Goal: Communication & Community: Connect with others

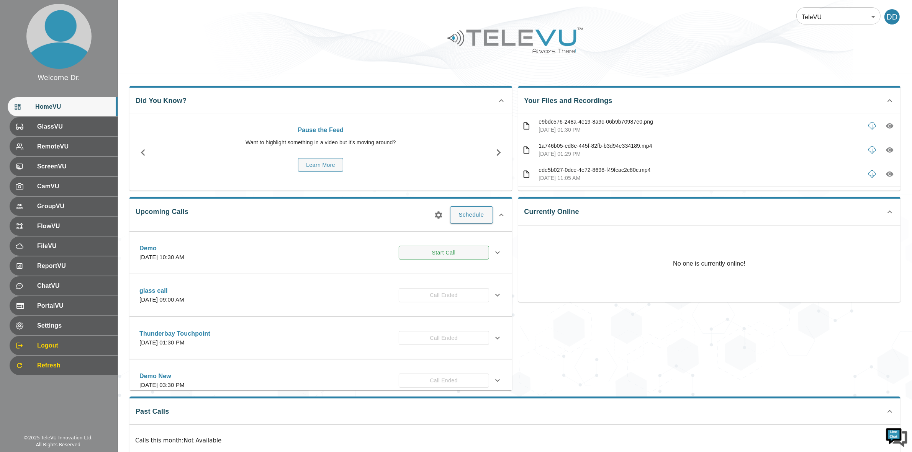
click at [456, 251] on button "Start Call" at bounding box center [444, 253] width 90 height 14
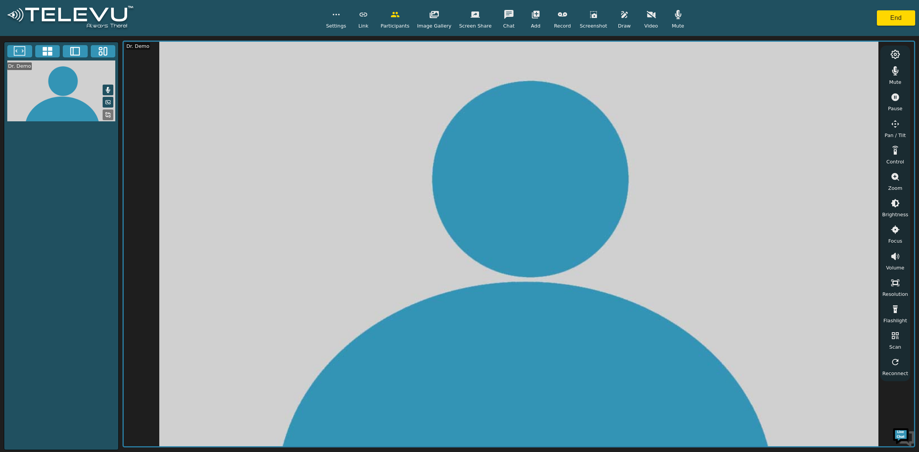
click at [535, 18] on icon "button" at bounding box center [535, 14] width 9 height 9
click at [552, 85] on span "Add GlassVU" at bounding box center [546, 87] width 31 height 7
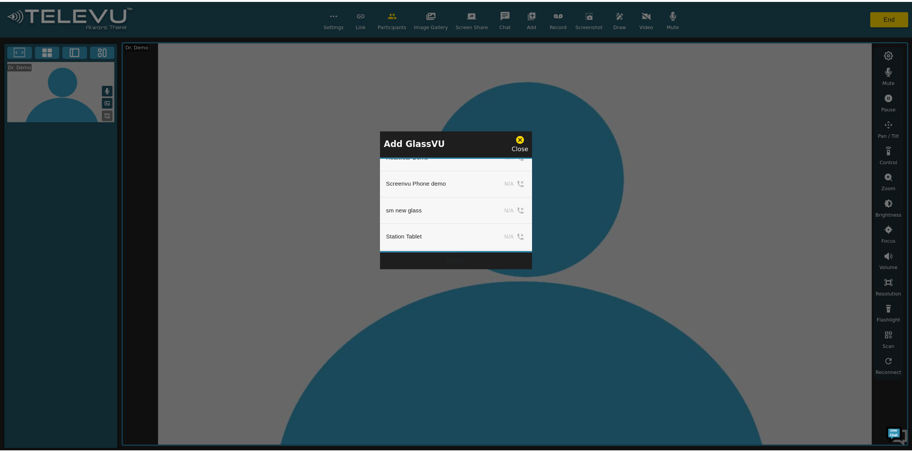
scroll to position [862, 0]
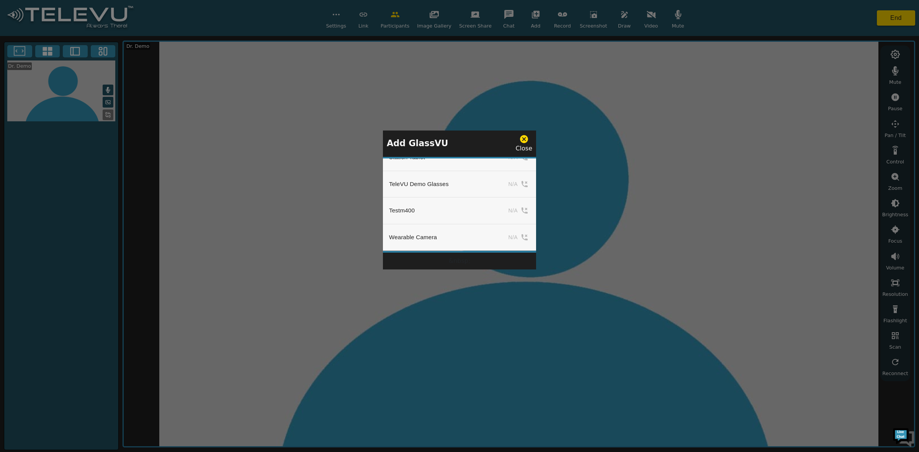
click at [596, 223] on div at bounding box center [459, 226] width 919 height 452
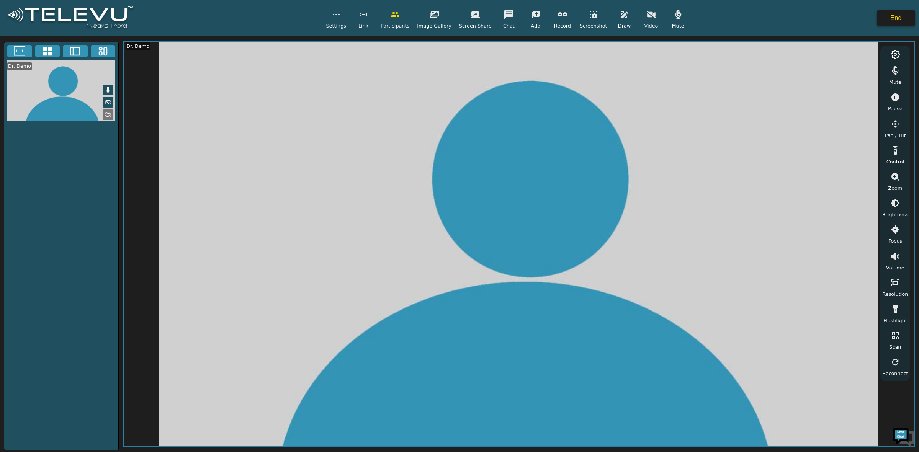
click at [892, 15] on button "End" at bounding box center [896, 17] width 38 height 15
